Goal: Task Accomplishment & Management: Complete application form

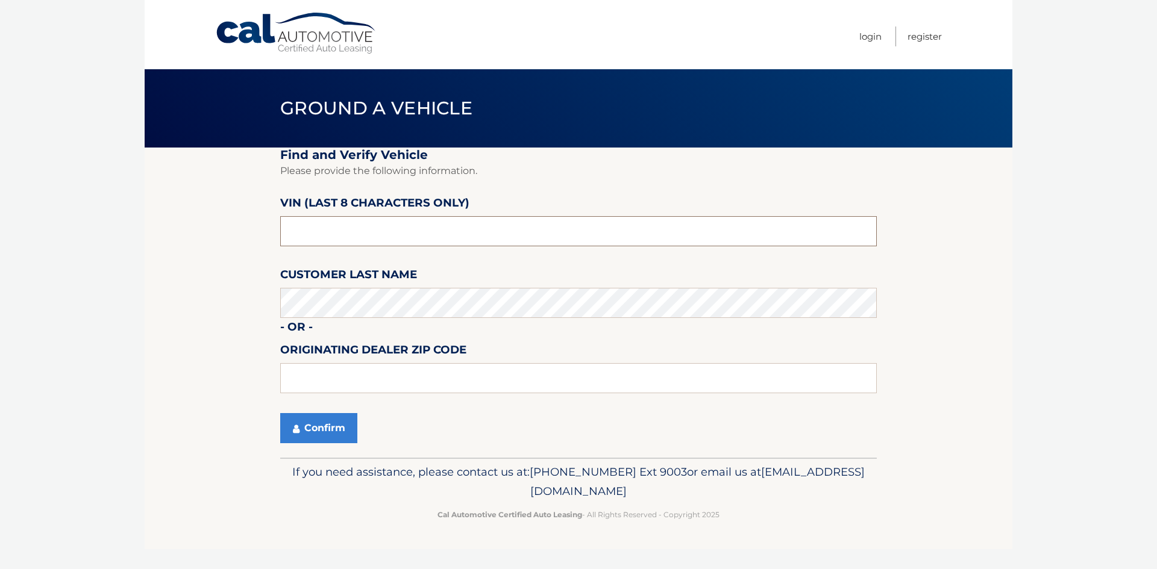
click at [340, 233] on input "text" at bounding box center [578, 231] width 596 height 30
type input "NS112821"
click at [318, 439] on button "Confirm" at bounding box center [318, 428] width 77 height 30
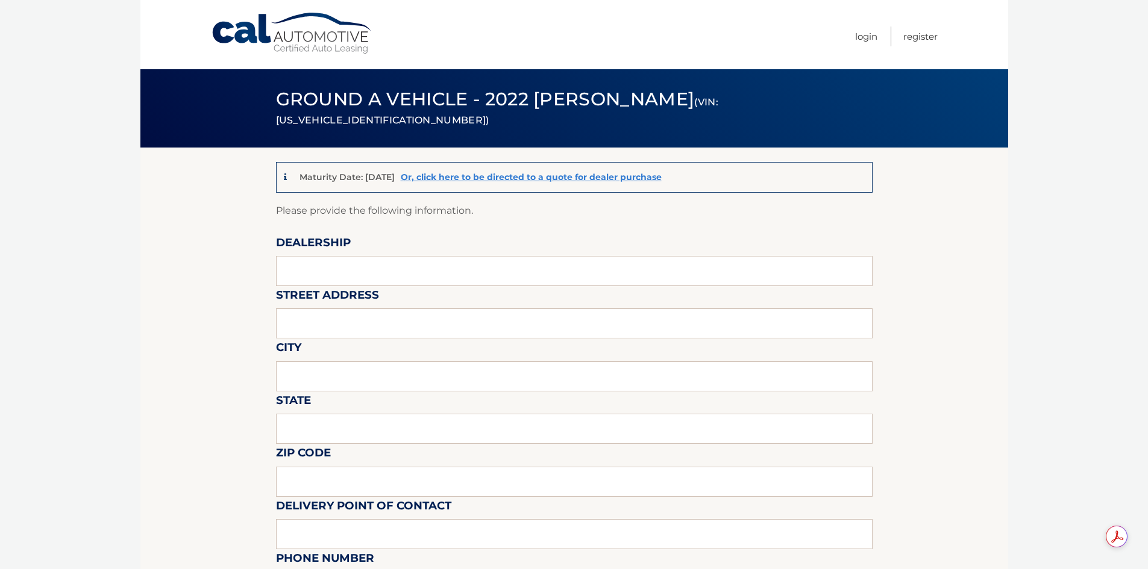
click at [386, 264] on input "text" at bounding box center [574, 271] width 596 height 30
type input "Town and Country Jeep"
type input "3156 Hempstead Tpk"
type input "Levittown"
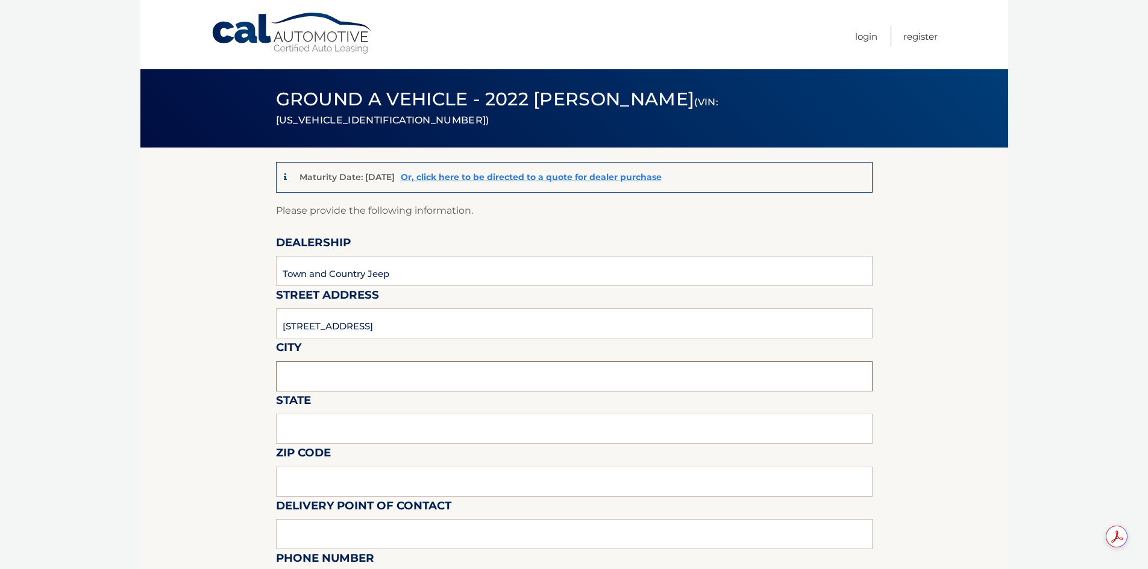
type input "NY"
type input "11756"
type input "ZIGGY Lot Porter"
type input "5164397355"
type input "phil.jeep1@gmail.com"
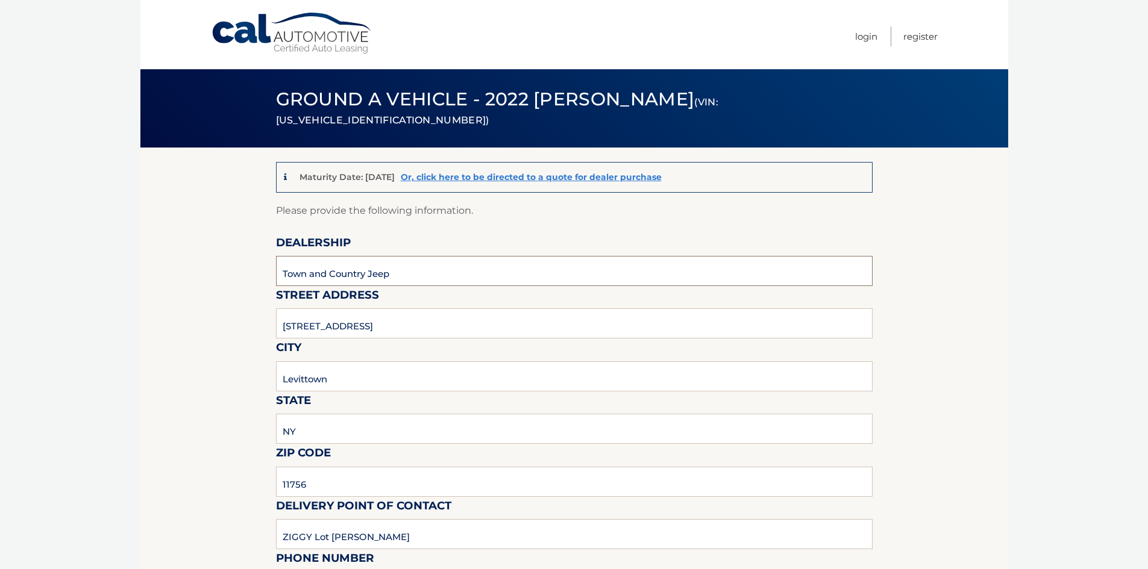
click at [425, 266] on input "Town and Country Jeep" at bounding box center [574, 271] width 596 height 30
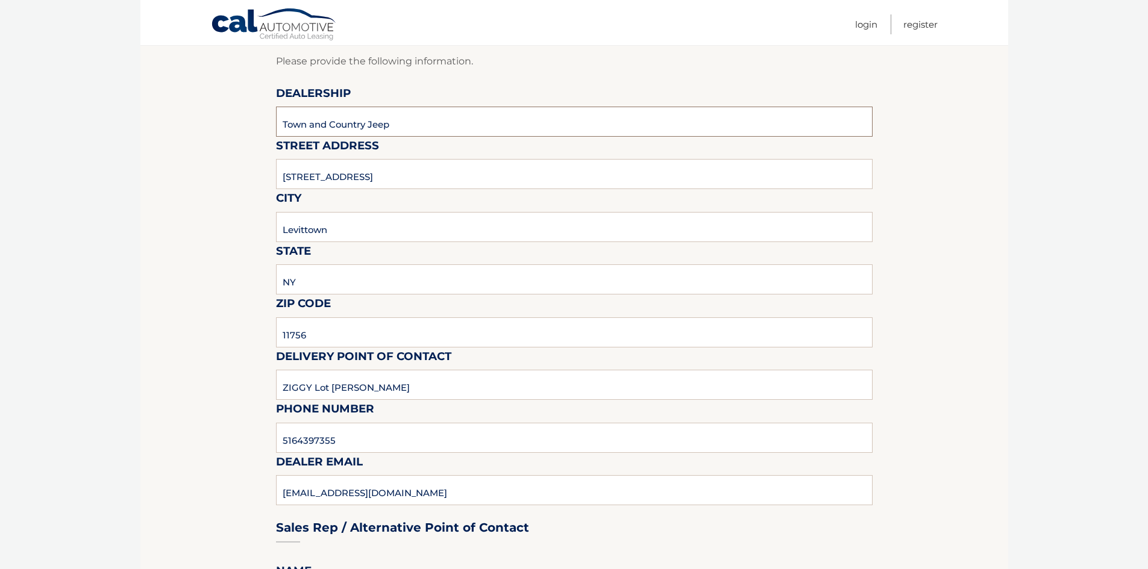
scroll to position [181, 0]
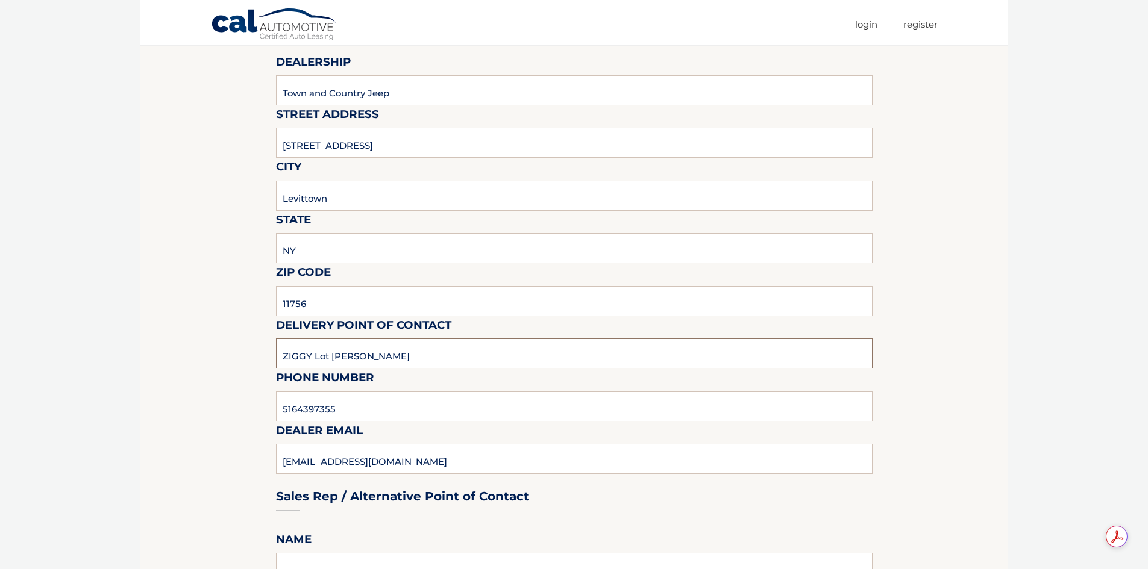
click at [398, 358] on input "ZIGGY Lot Porter" at bounding box center [574, 354] width 596 height 30
type input "FRANCINE, front desk"
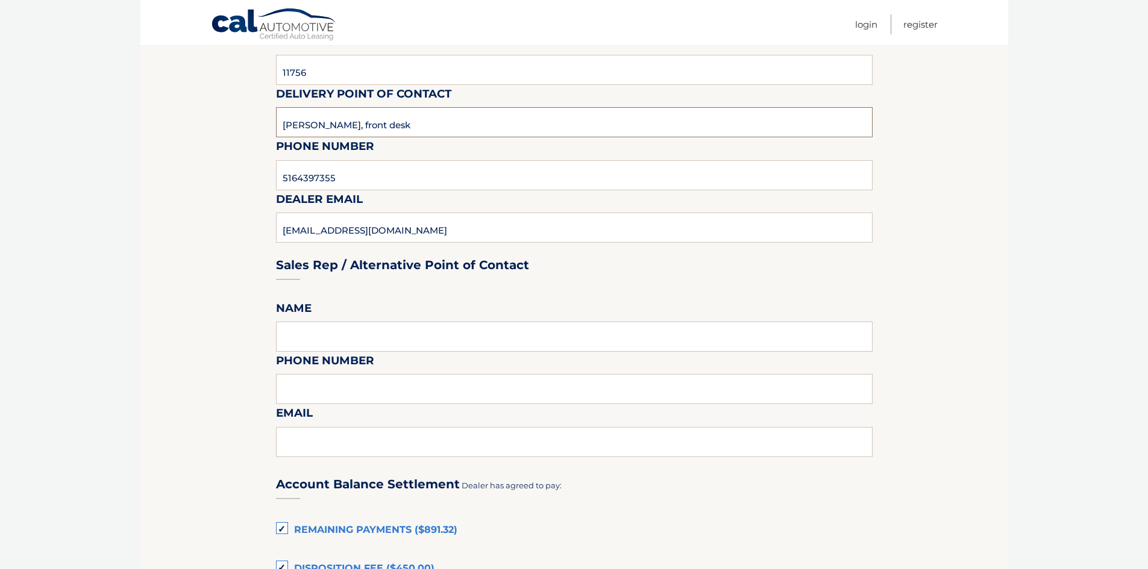
scroll to position [422, 0]
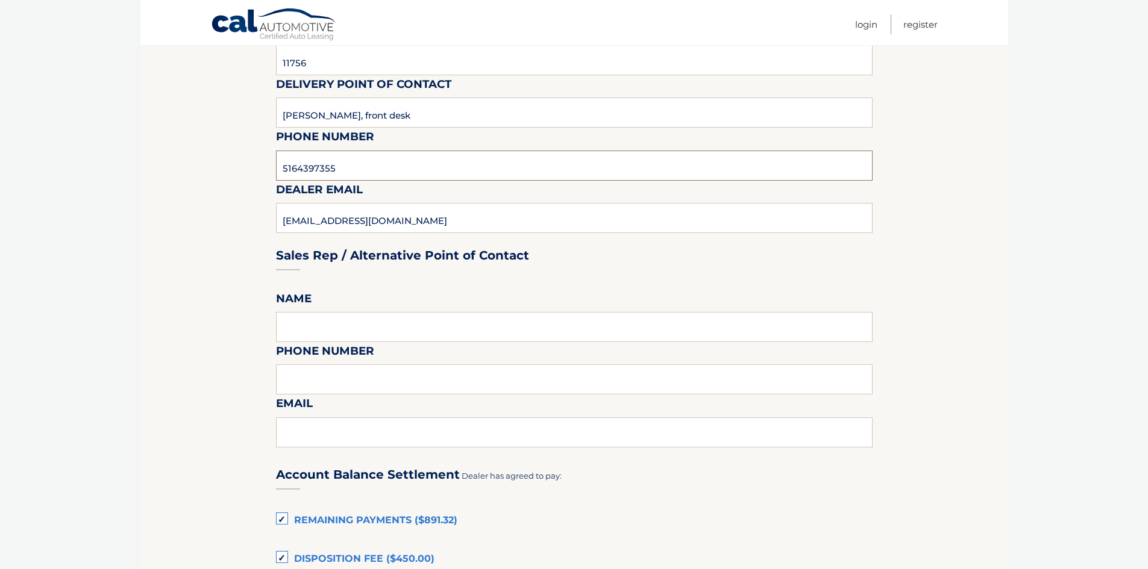
click at [392, 175] on input "5164397355" at bounding box center [574, 166] width 596 height 30
type input "5167965500"
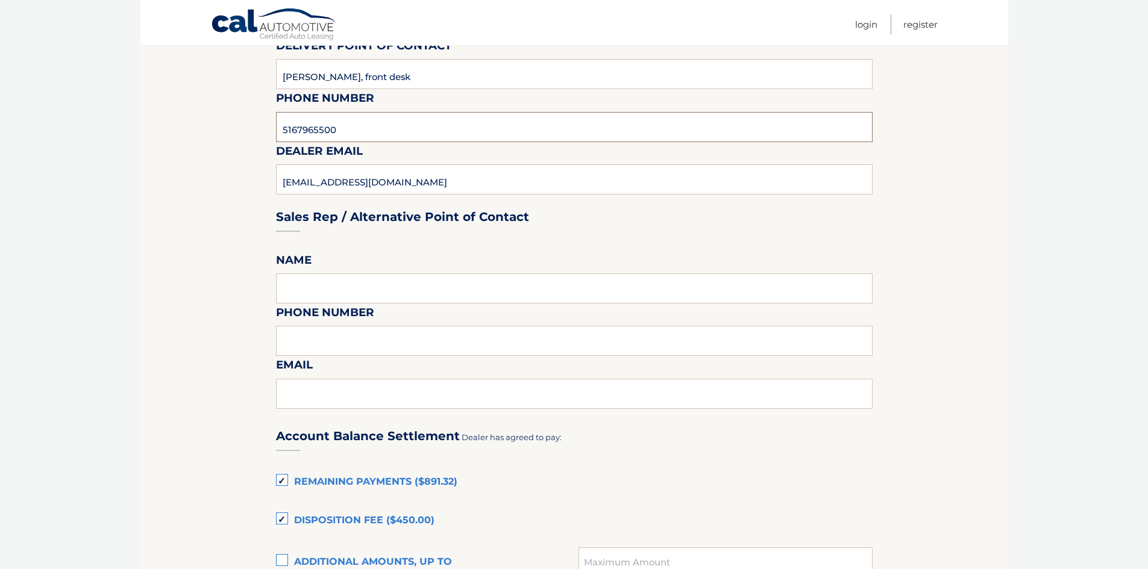
scroll to position [482, 0]
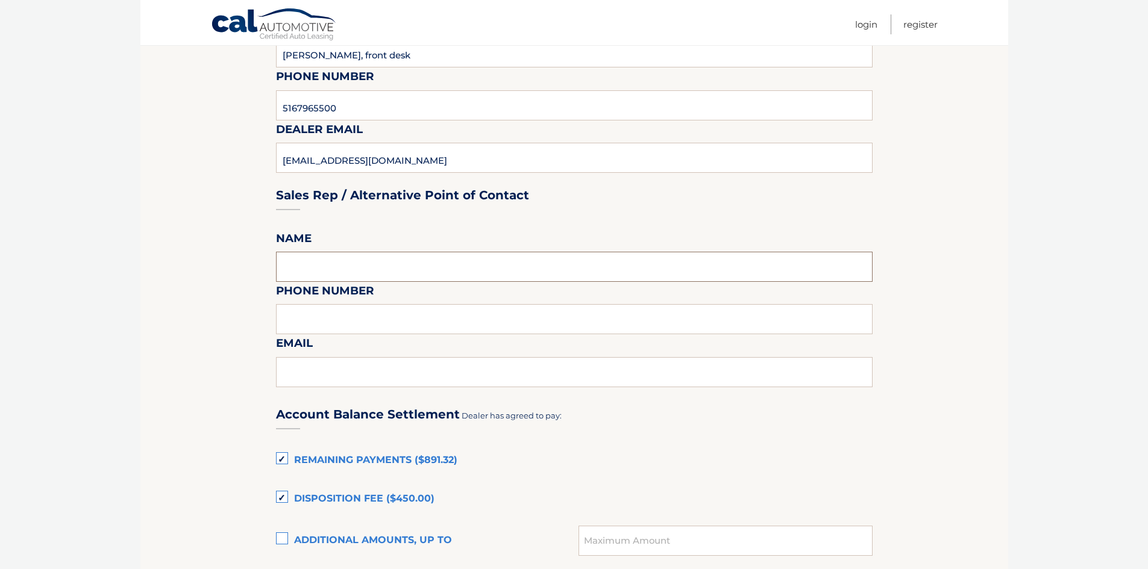
click at [379, 274] on input "text" at bounding box center [574, 267] width 596 height 30
type input "FRANCINE, front desk"
type input "5167965500"
type input "phil.jeep1@gmail.com"
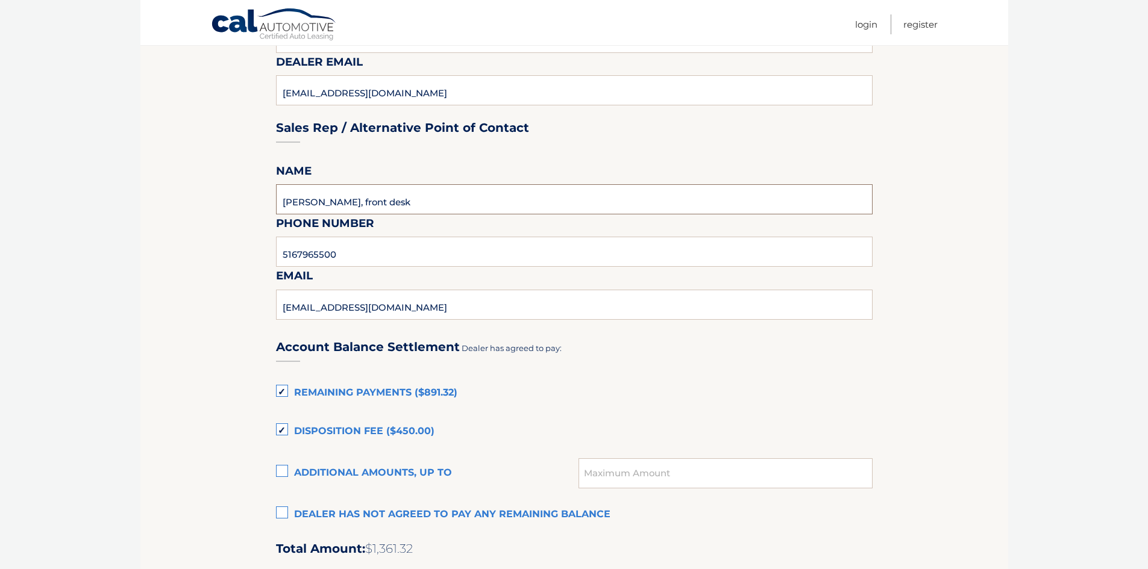
scroll to position [602, 0]
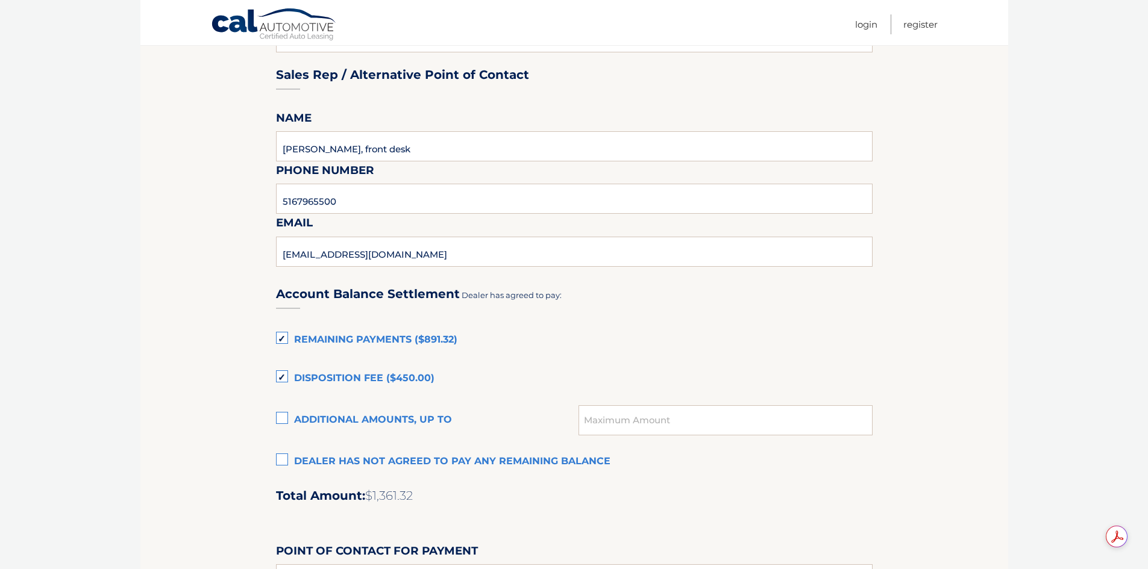
click at [286, 462] on label "Dealer has not agreed to pay any remaining balance" at bounding box center [574, 462] width 596 height 24
click at [0, 0] on input "Dealer has not agreed to pay any remaining balance" at bounding box center [0, 0] width 0 height 0
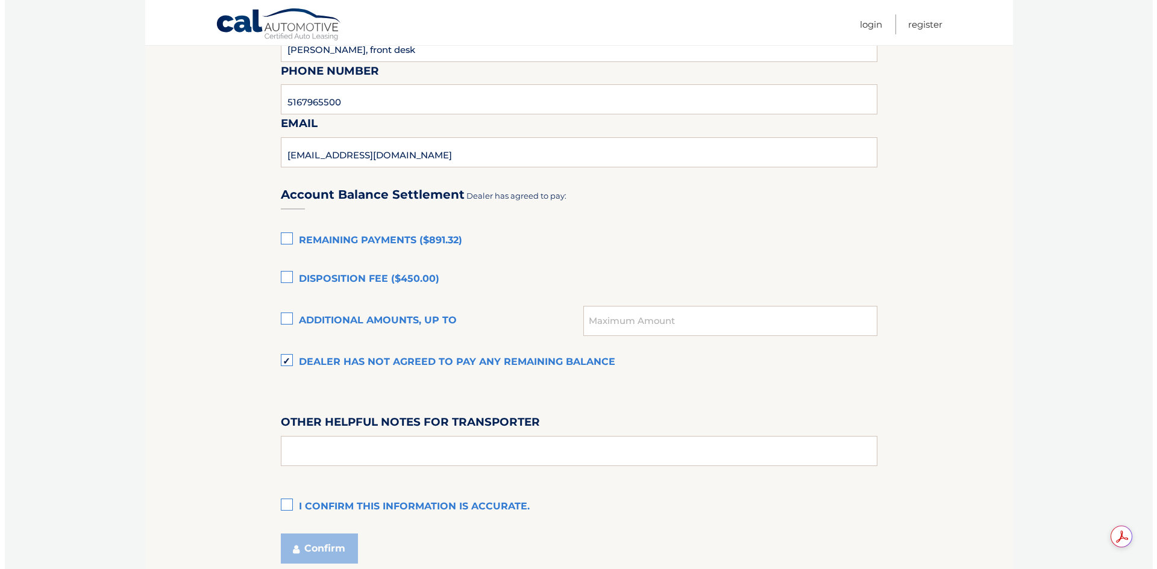
scroll to position [802, 0]
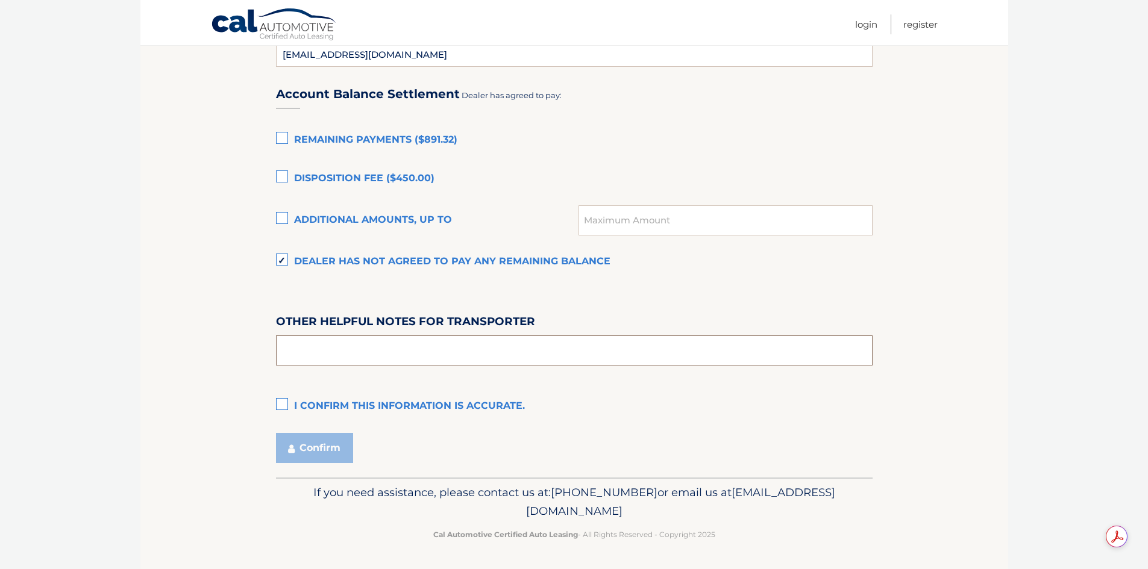
click at [350, 361] on input "text" at bounding box center [574, 351] width 596 height 30
type input "SPEAK TO FRANCINE AT FRONT DESK"
click at [286, 405] on label "I confirm this information is accurate." at bounding box center [574, 407] width 596 height 24
click at [0, 0] on input "I confirm this information is accurate." at bounding box center [0, 0] width 0 height 0
click at [314, 445] on button "Confirm" at bounding box center [314, 448] width 77 height 30
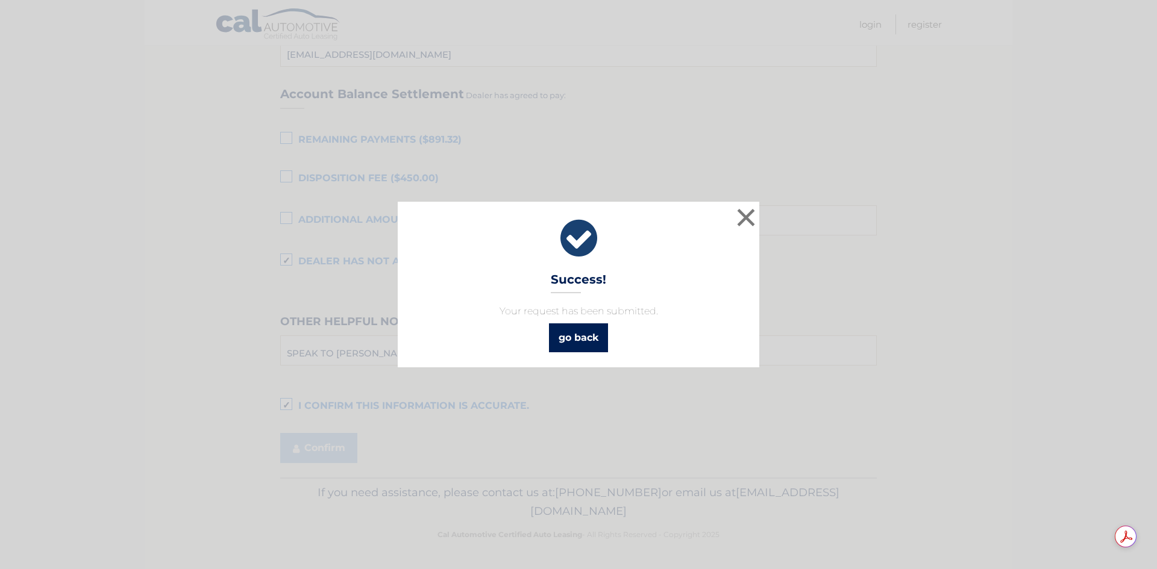
click at [588, 337] on link "go back" at bounding box center [578, 338] width 59 height 29
